Goal: Transaction & Acquisition: Download file/media

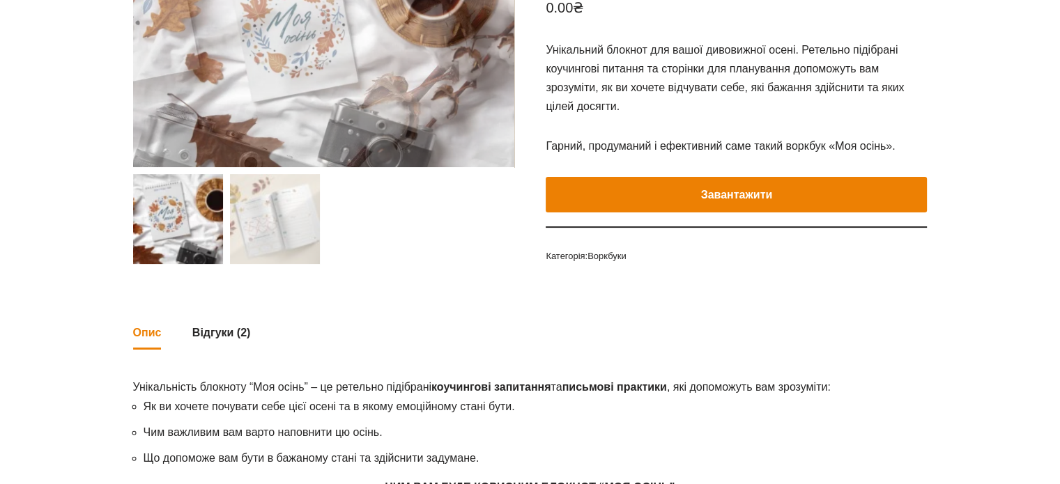
scroll to position [279, 0]
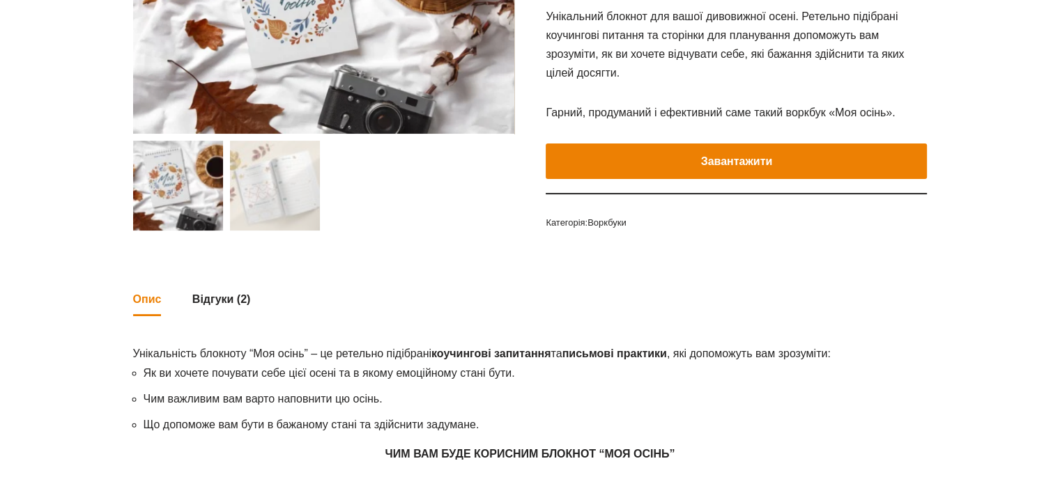
click at [657, 166] on button "Завантажити" at bounding box center [736, 162] width 381 height 36
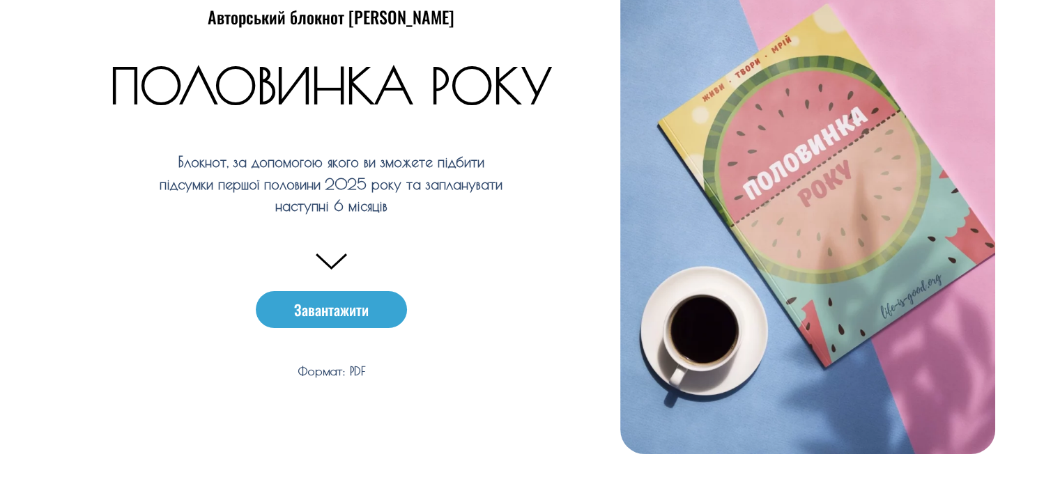
scroll to position [279, 0]
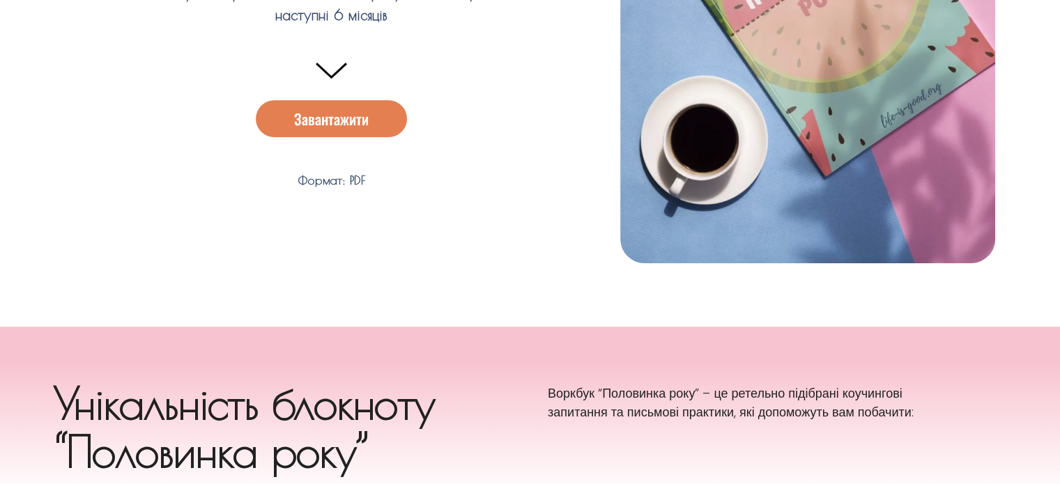
click at [343, 112] on span "Завантажити" at bounding box center [331, 119] width 75 height 15
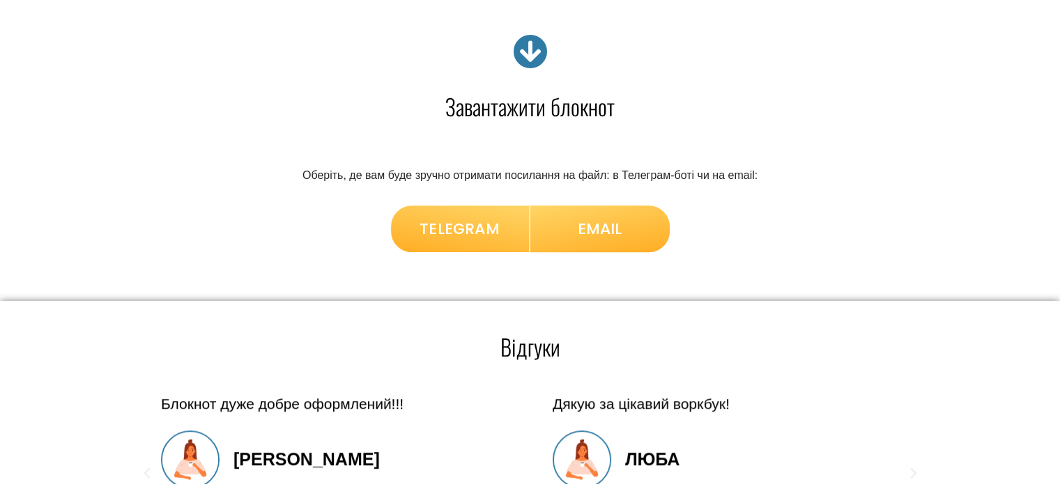
scroll to position [986, 0]
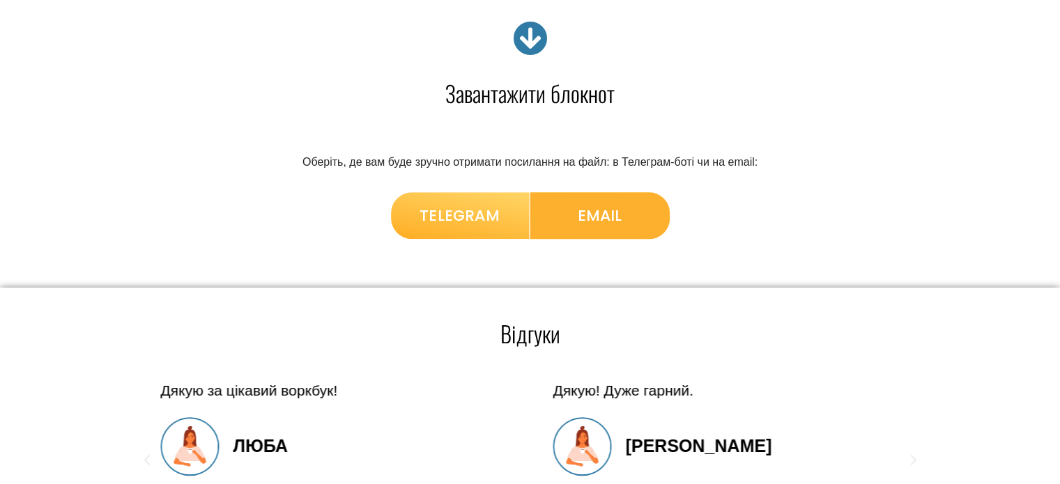
click at [596, 212] on span "EMAIL" at bounding box center [600, 216] width 45 height 26
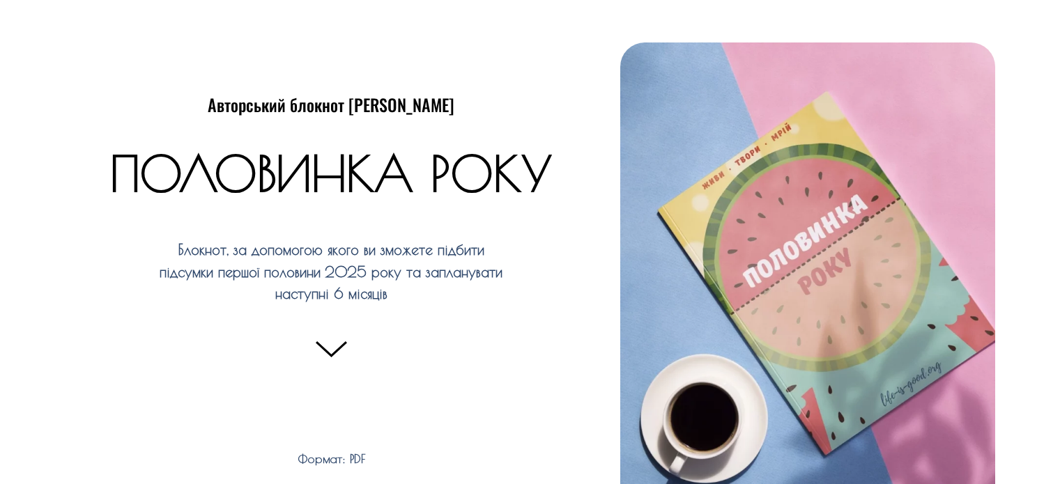
scroll to position [279, 0]
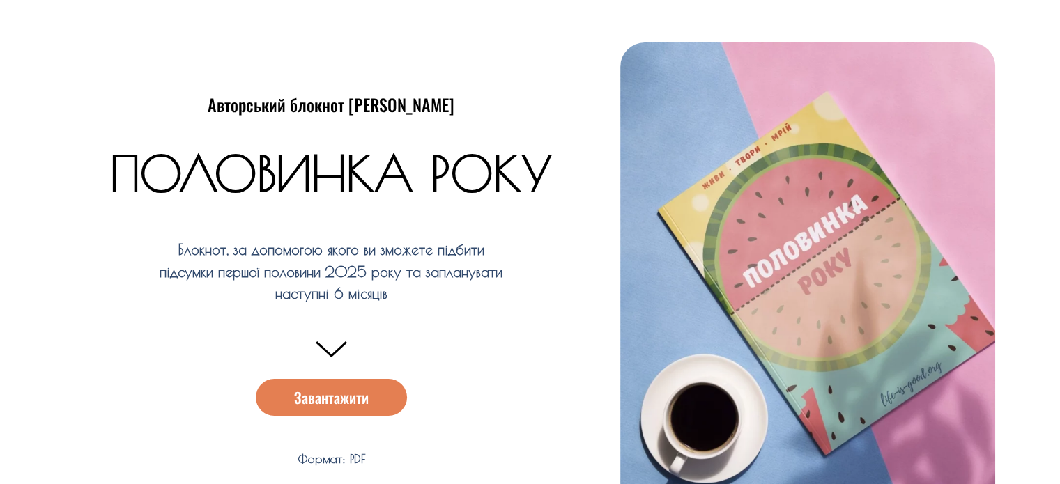
click at [339, 394] on span "Завантажити" at bounding box center [331, 397] width 75 height 15
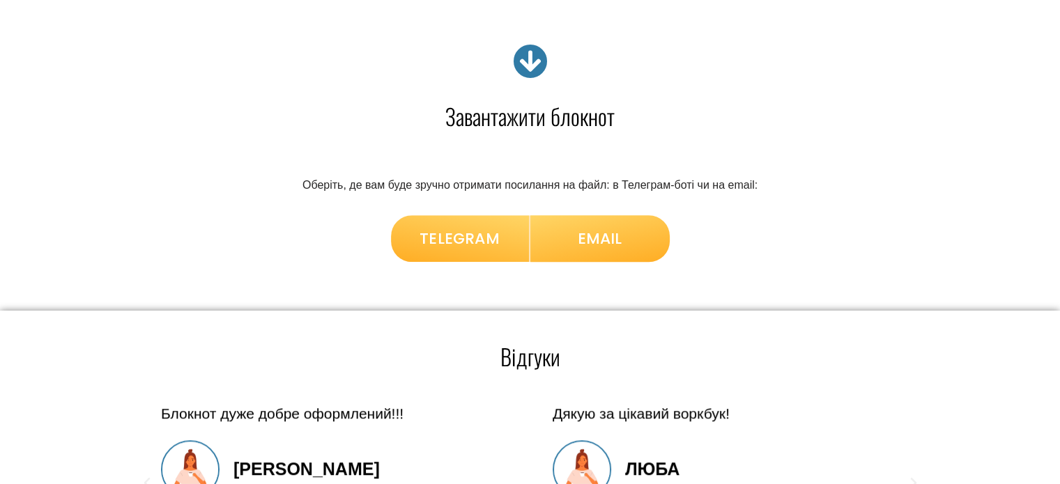
scroll to position [986, 0]
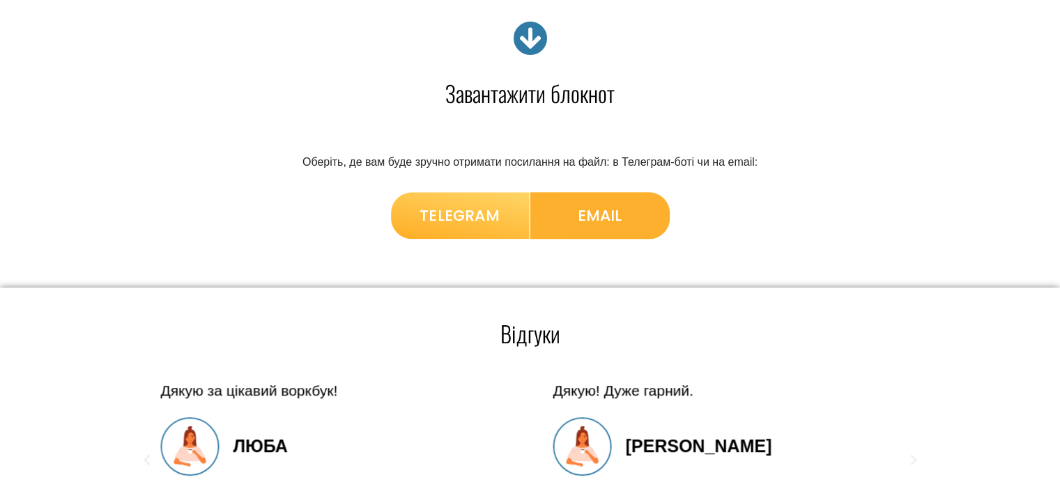
click at [578, 206] on span "EMAIL" at bounding box center [600, 216] width 45 height 26
